Goal: Navigation & Orientation: Find specific page/section

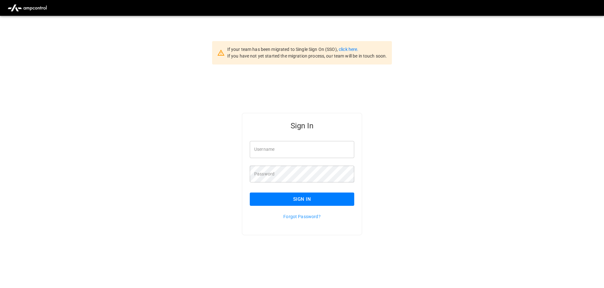
type input "**********"
click at [301, 195] on button "Sign In" at bounding box center [302, 199] width 105 height 13
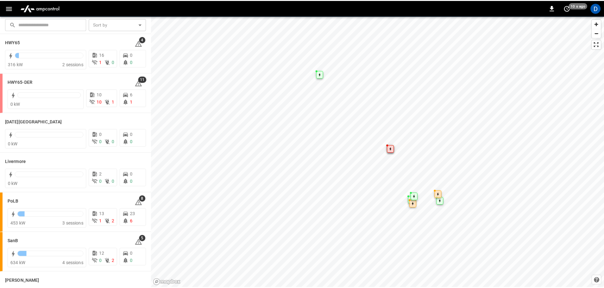
scroll to position [95, 0]
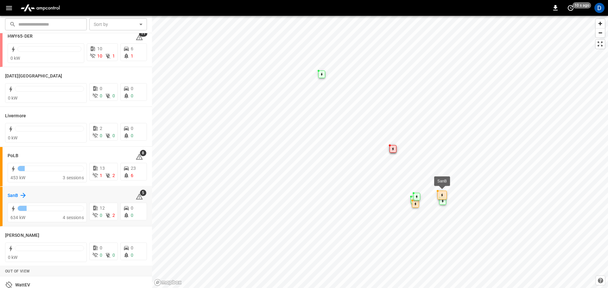
click at [18, 198] on div "SanB" at bounding box center [17, 196] width 19 height 8
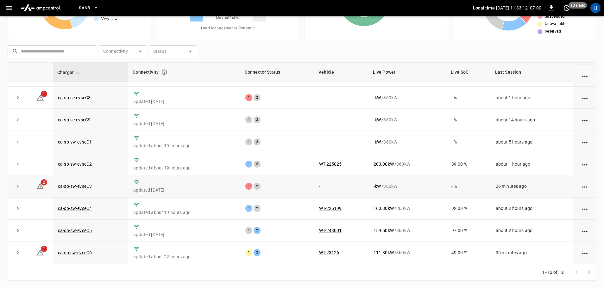
scroll to position [64, 0]
drag, startPoint x: 254, startPoint y: 57, endPoint x: 253, endPoint y: 69, distance: 12.7
click at [254, 57] on icon at bounding box center [227, 21] width 79 height 79
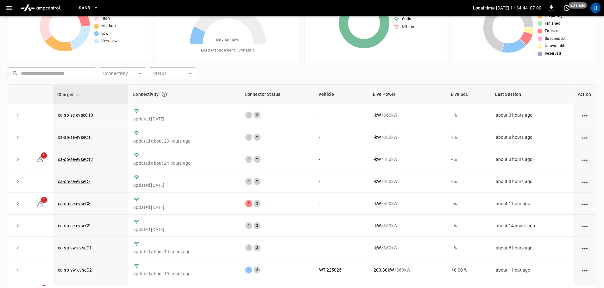
scroll to position [0, 0]
